Goal: Task Accomplishment & Management: Manage account settings

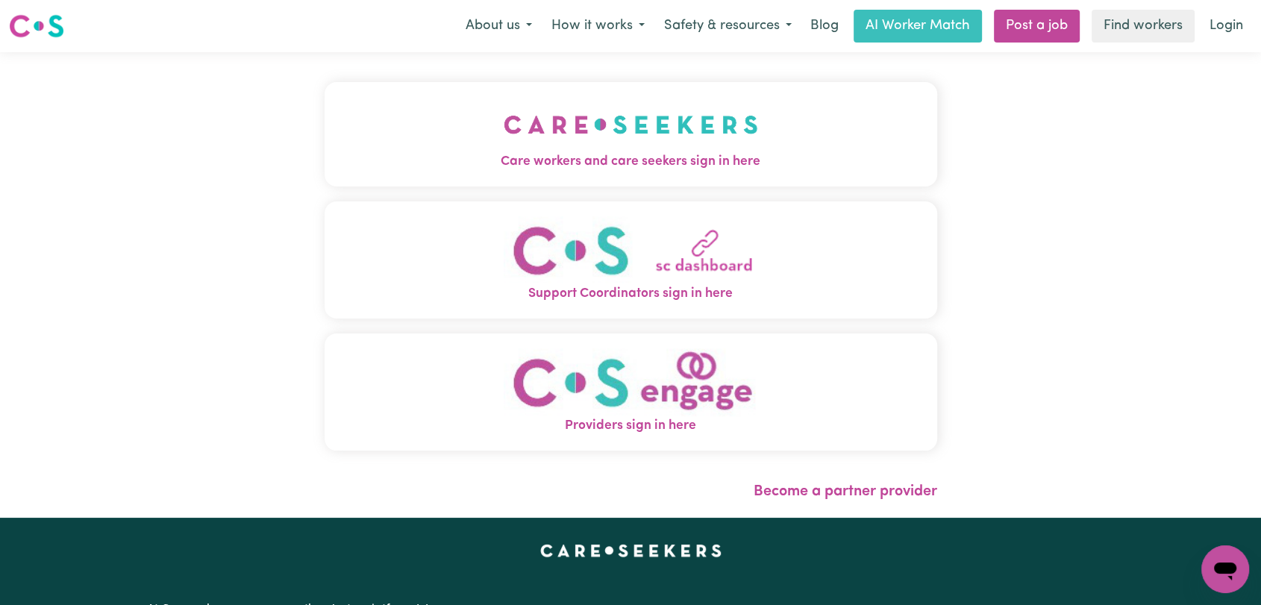
click at [596, 113] on img "Care workers and care seekers sign in here" at bounding box center [631, 124] width 254 height 55
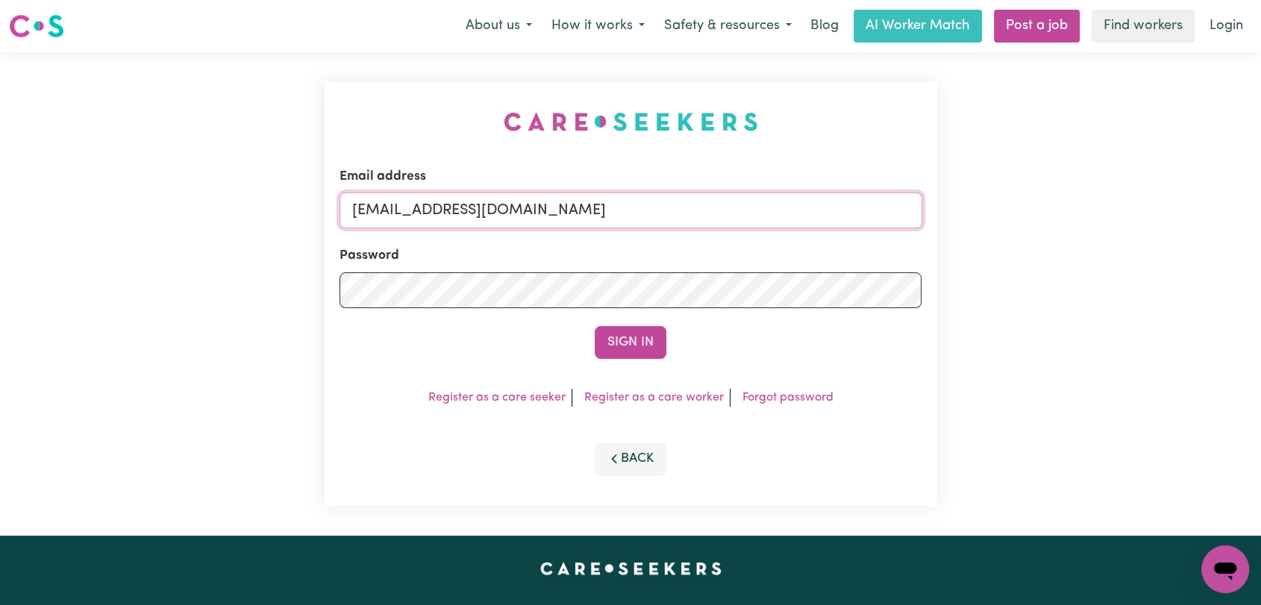
drag, startPoint x: 644, startPoint y: 216, endPoint x: 634, endPoint y: 227, distance: 14.3
click at [644, 216] on input "[EMAIL_ADDRESS][DOMAIN_NAME]" at bounding box center [630, 210] width 583 height 36
drag, startPoint x: 430, startPoint y: 210, endPoint x: 733, endPoint y: 257, distance: 307.2
click at [733, 257] on form "Email address Superuser~[EMAIL_ADDRESS][DOMAIN_NAME] Password Sign In" at bounding box center [630, 263] width 583 height 192
type input "Superuser~[EMAIL_ADDRESS][DOMAIN_NAME]"
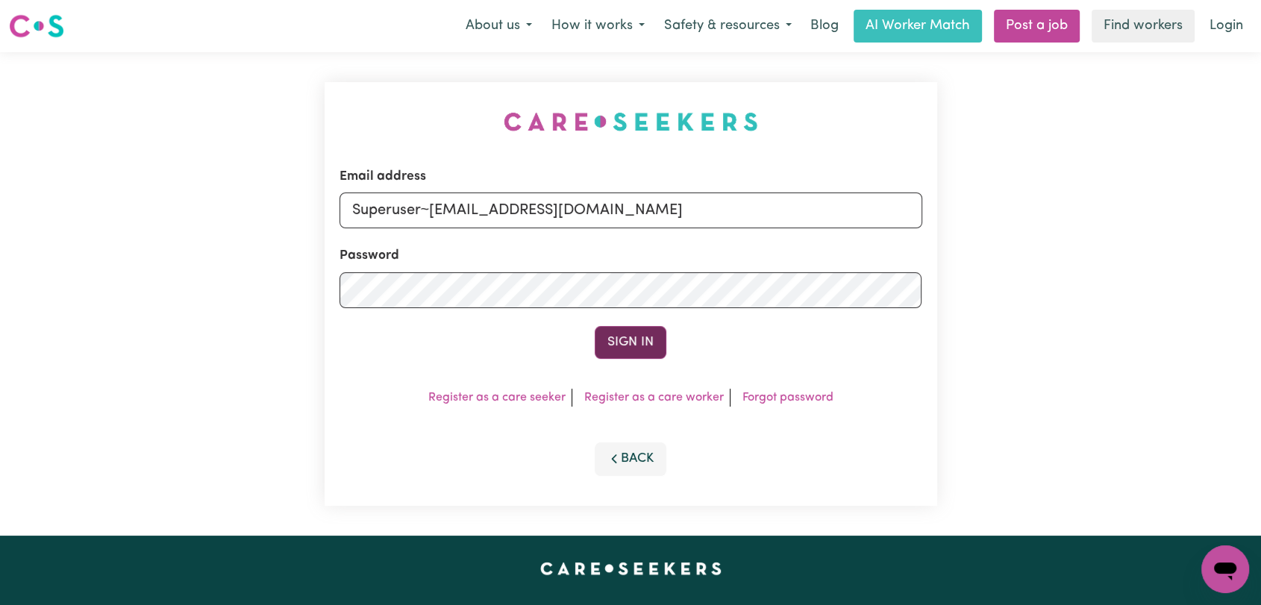
click at [630, 342] on button "Sign In" at bounding box center [631, 342] width 72 height 33
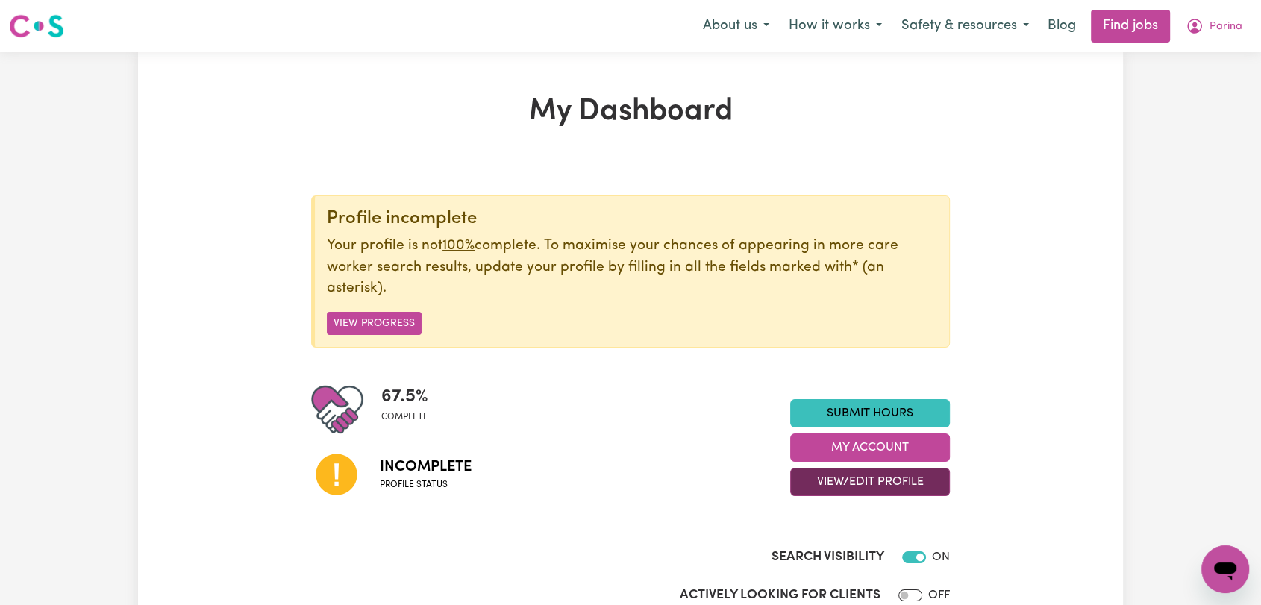
click at [878, 473] on button "View/Edit Profile" at bounding box center [870, 482] width 160 height 28
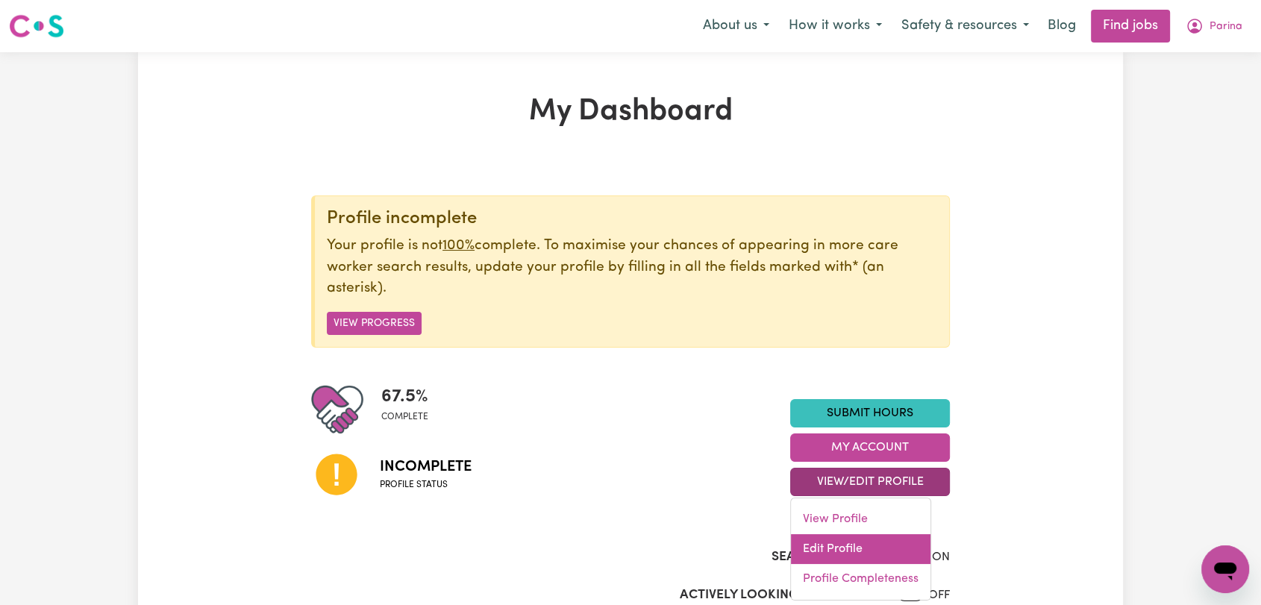
click at [829, 552] on link "Edit Profile" at bounding box center [861, 549] width 140 height 30
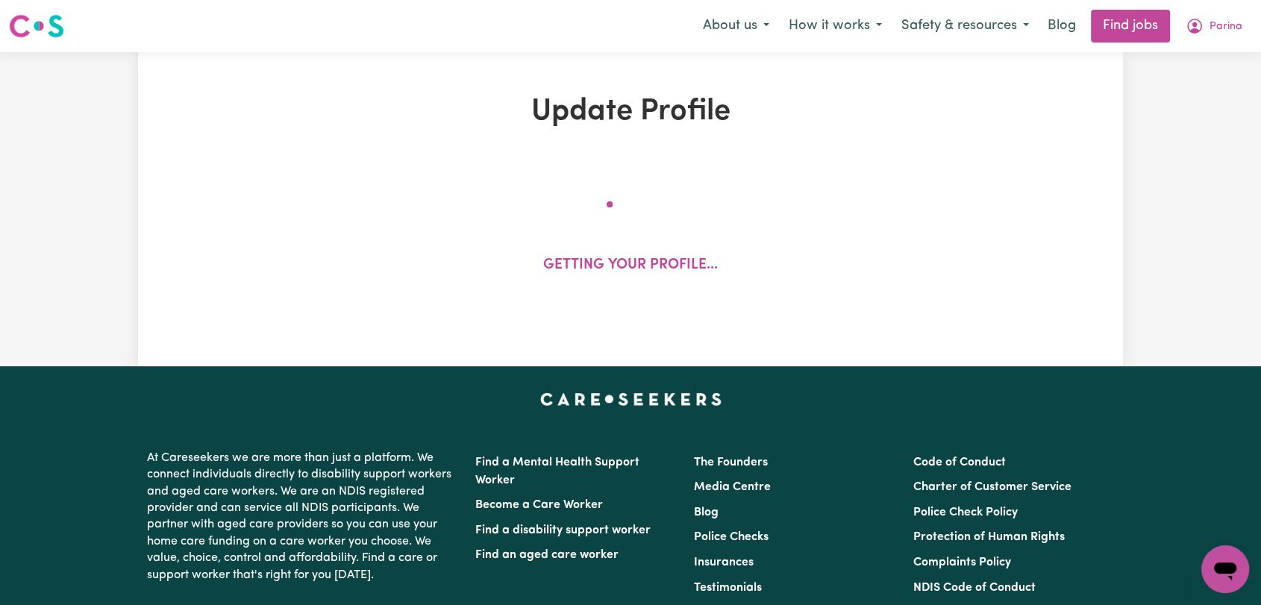
select select "[DEMOGRAPHIC_DATA]"
select select "Australian PR"
select select "Studying a healthcare related degree or qualification"
select select "38"
select select "42"
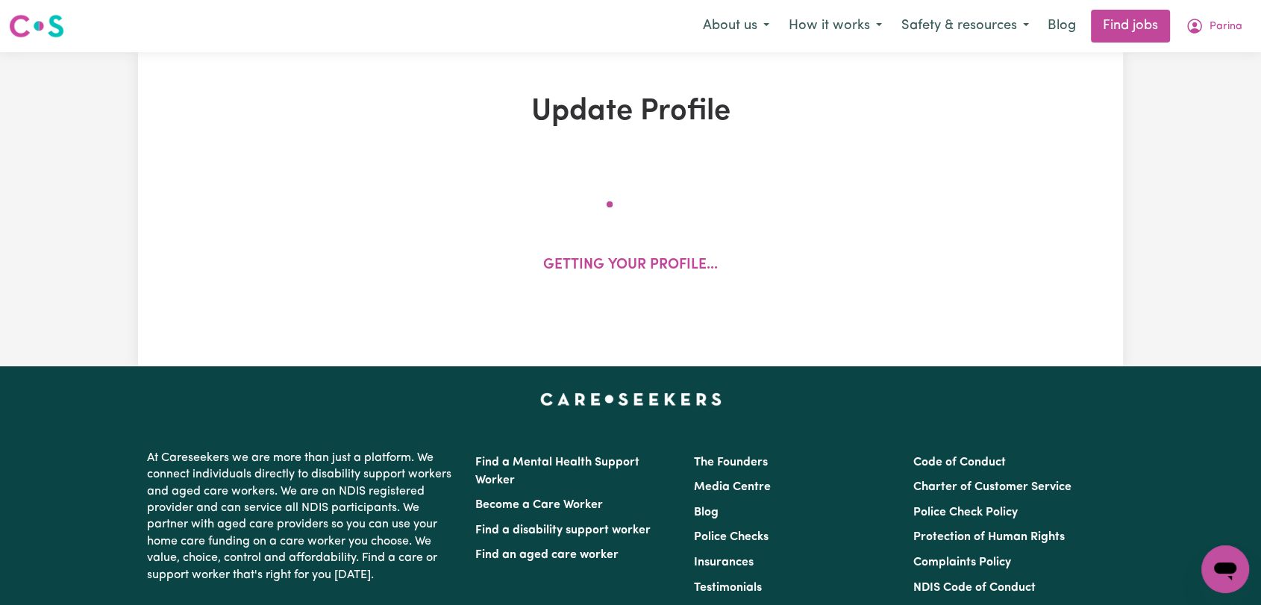
select select "45"
select select "55"
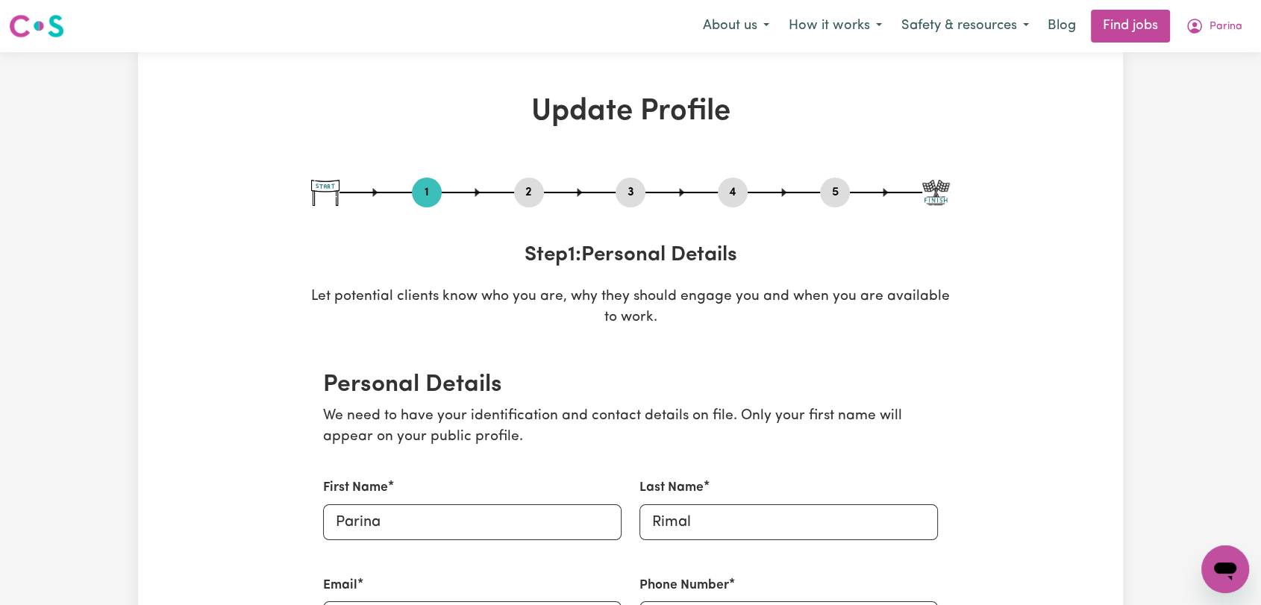
click at [629, 185] on button "3" at bounding box center [630, 192] width 30 height 19
select select "Certificate III (Individual Support)"
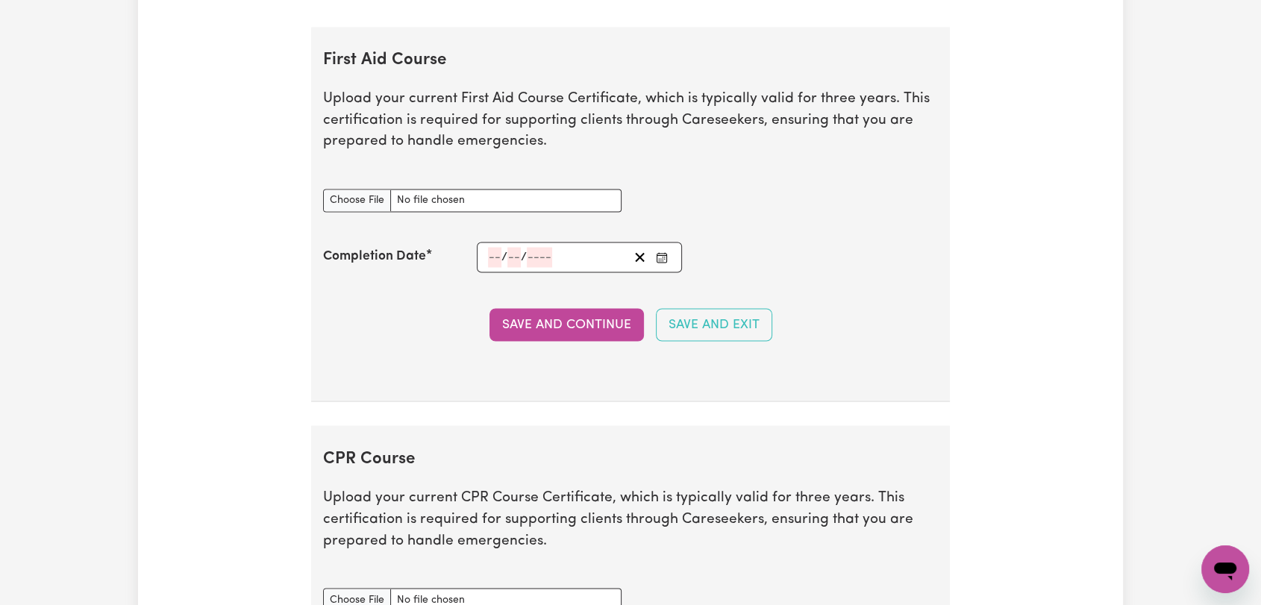
scroll to position [3233, 0]
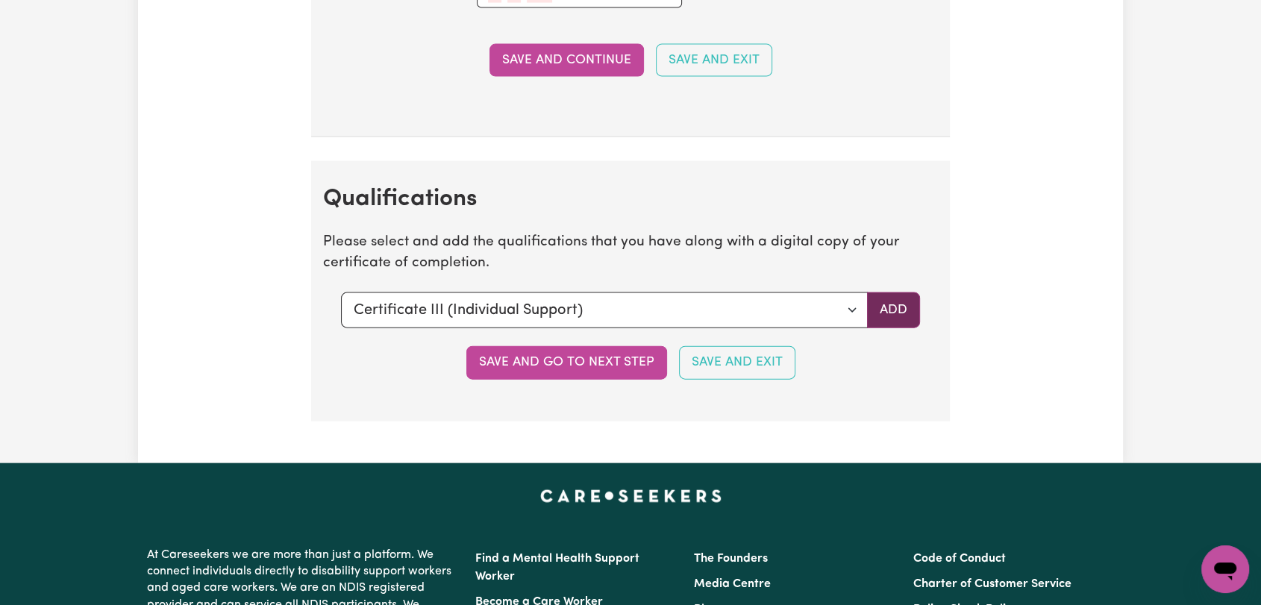
click at [884, 310] on button "Add" at bounding box center [893, 310] width 53 height 36
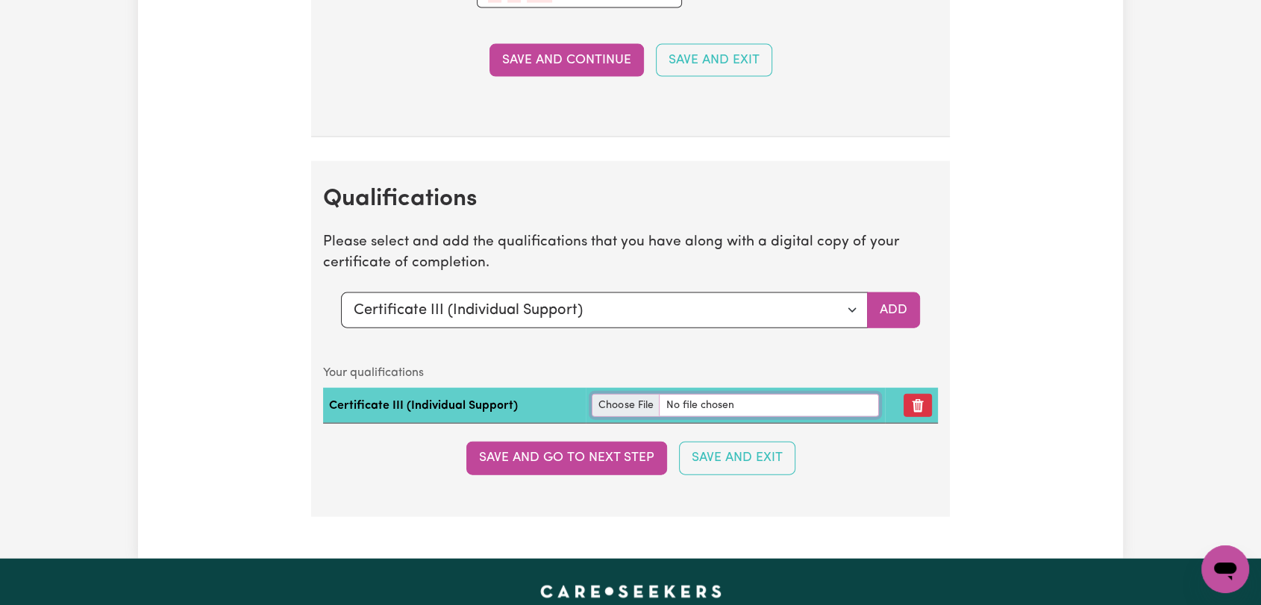
click at [621, 401] on input "file" at bounding box center [735, 405] width 287 height 23
type input "C:\fakepath\[PERSON_NAME] - Certificate III in Individual Support (Ageing & Dis…"
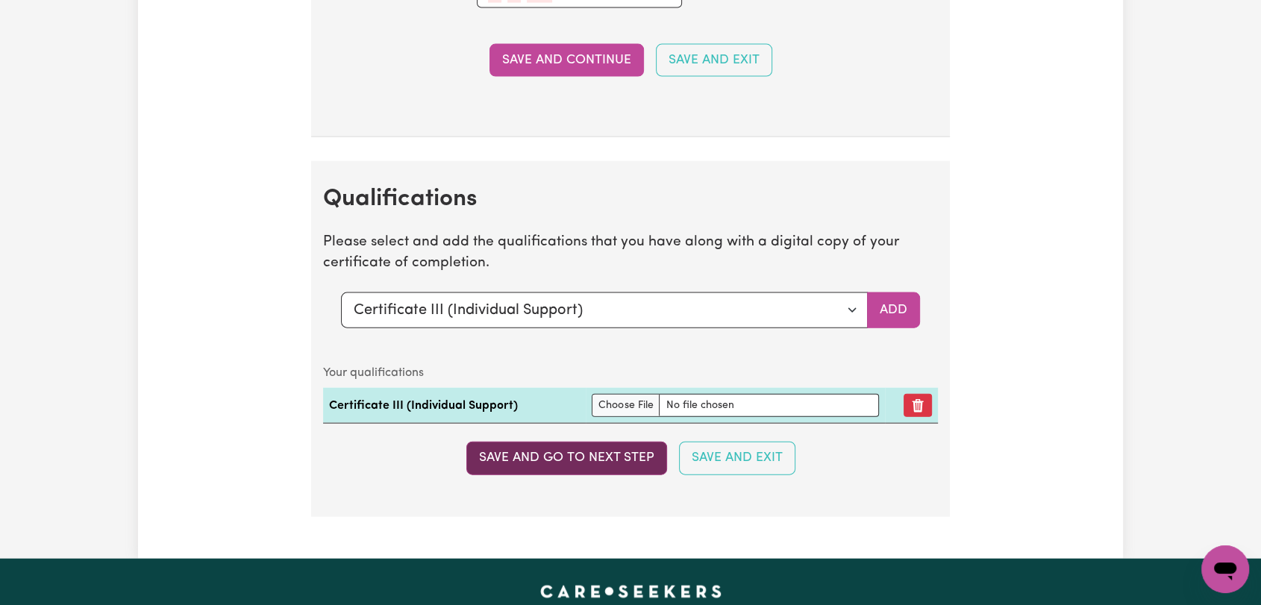
click at [568, 454] on button "Save and go to next step" at bounding box center [566, 458] width 201 height 33
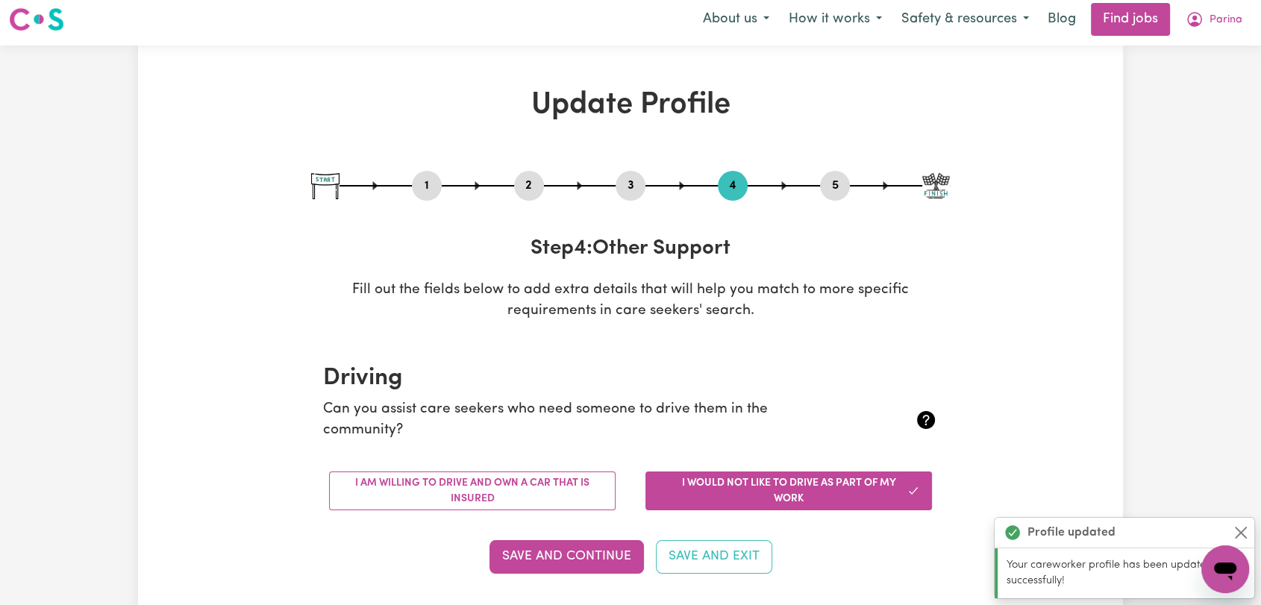
scroll to position [0, 0]
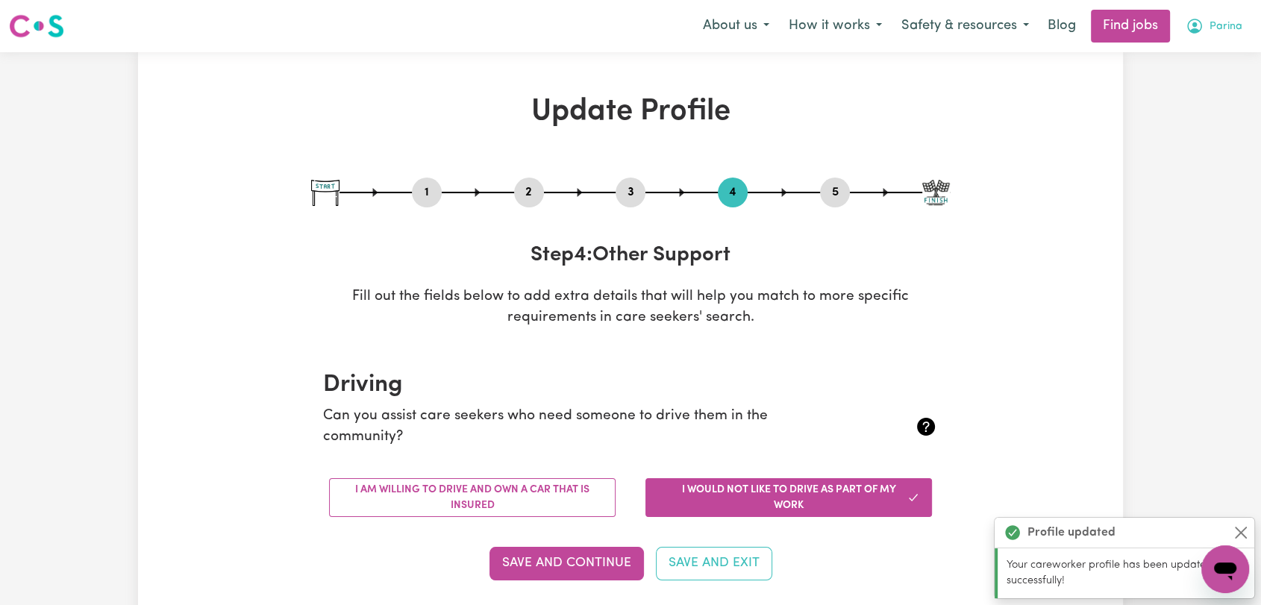
click at [1235, 32] on span "Parina" at bounding box center [1225, 27] width 33 height 16
click at [1181, 113] on link "Logout" at bounding box center [1192, 114] width 118 height 28
